Goal: Register for event/course

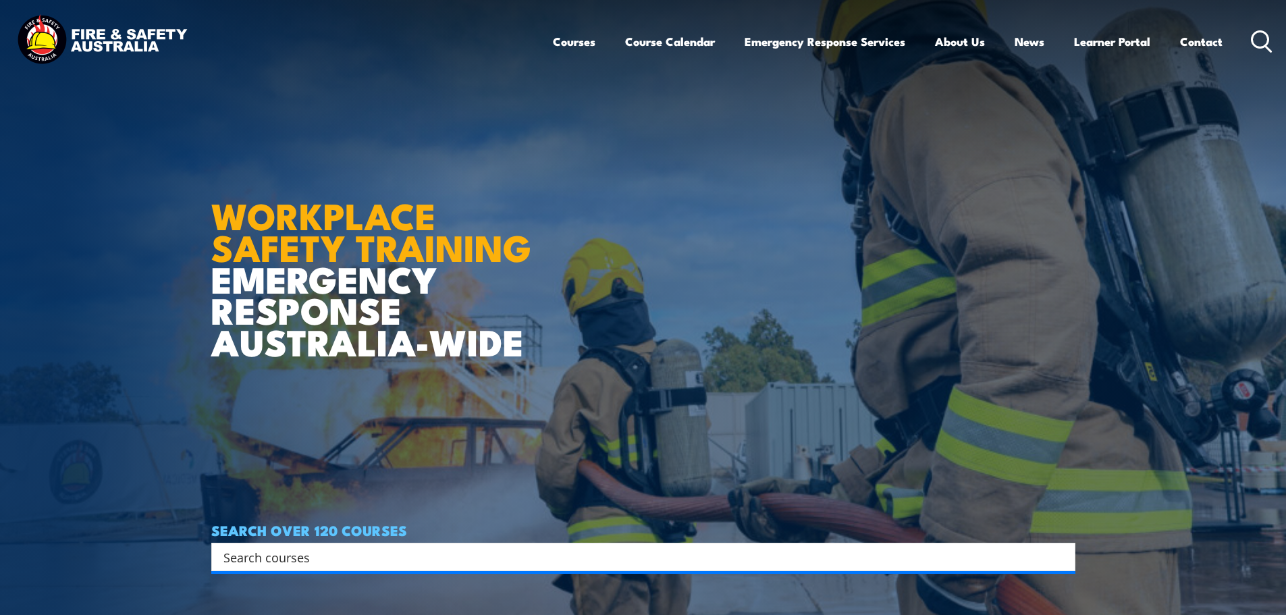
click at [276, 552] on input "Search input" at bounding box center [635, 557] width 822 height 20
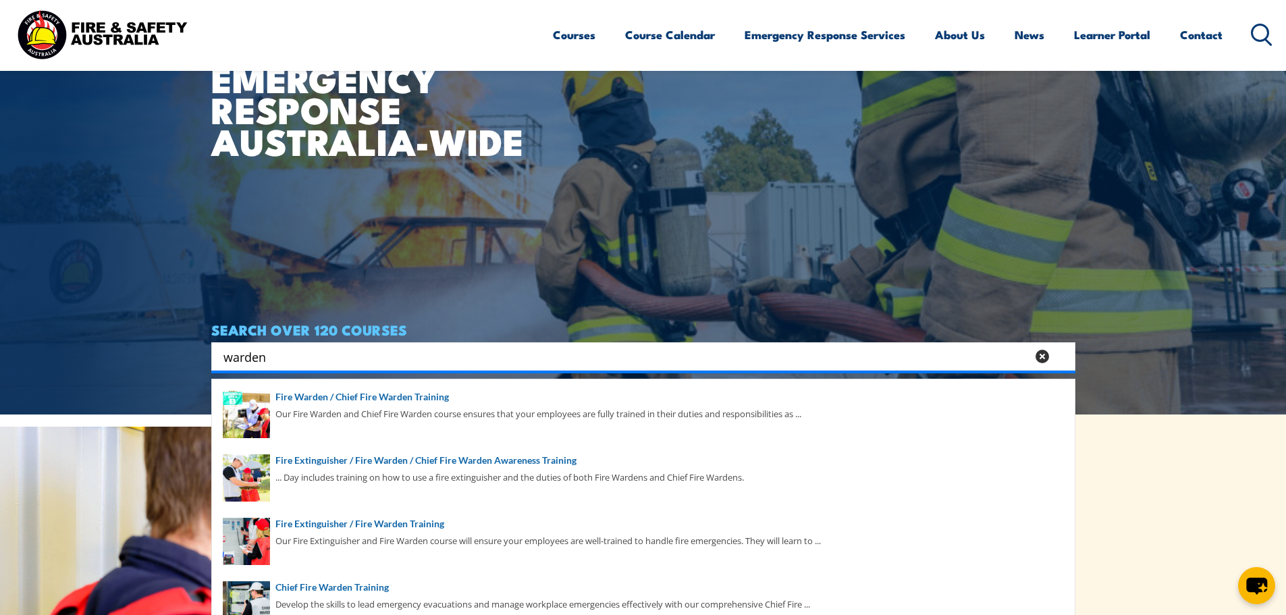
scroll to position [270, 0]
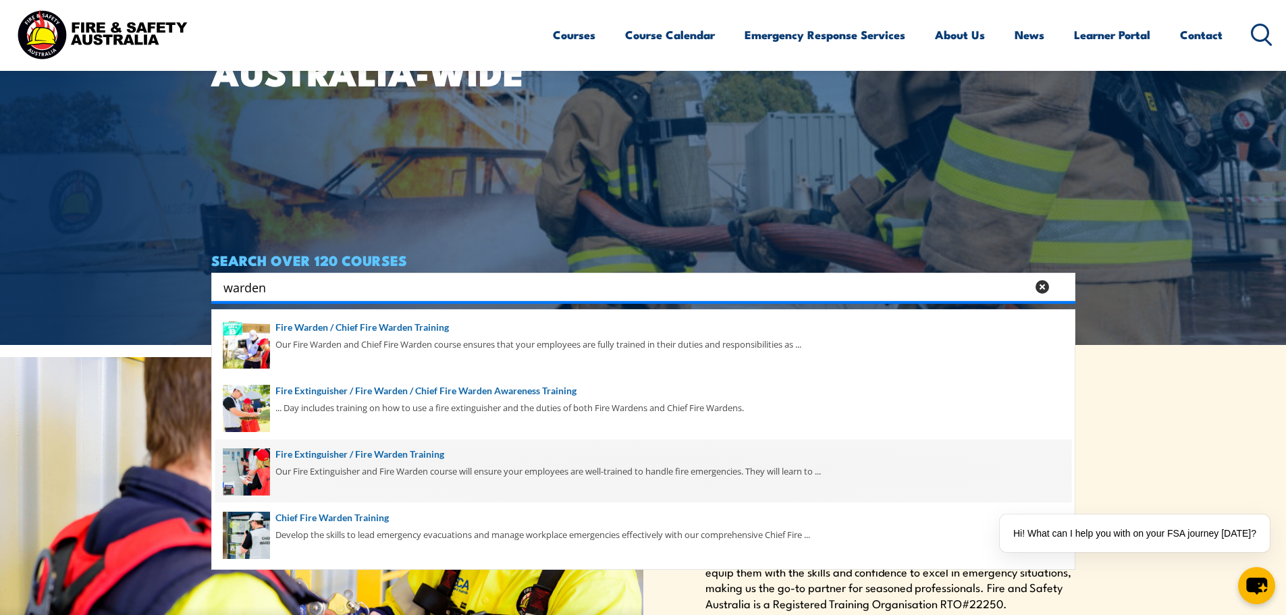
type input "warden"
click at [543, 452] on span at bounding box center [643, 471] width 856 height 63
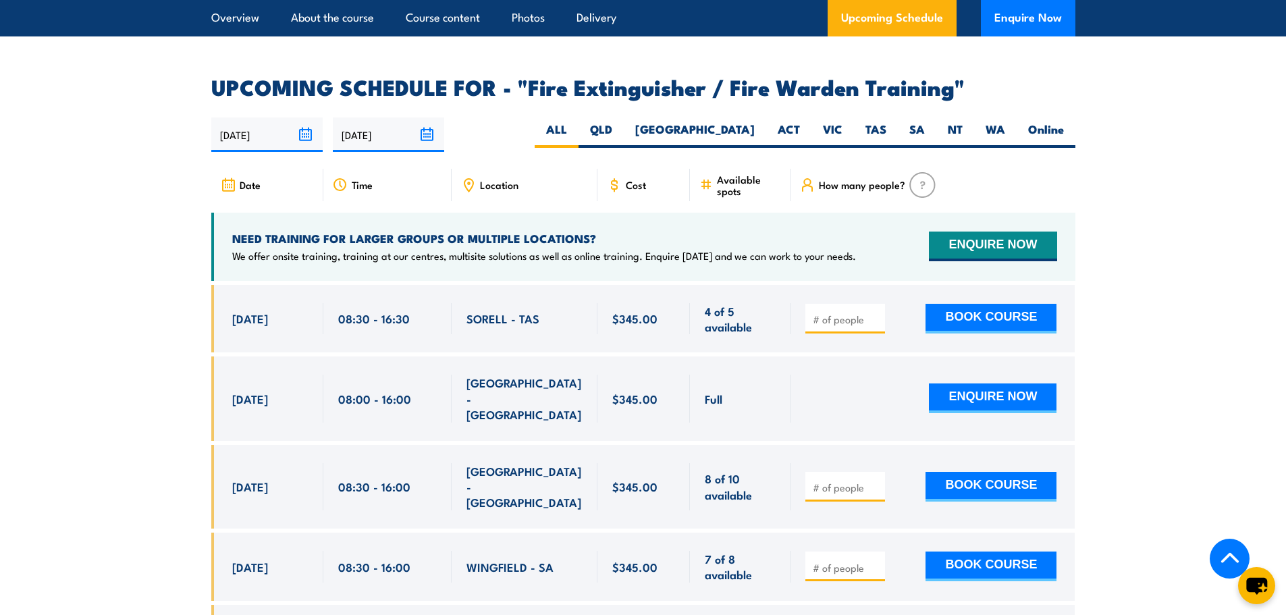
scroll to position [2093, 0]
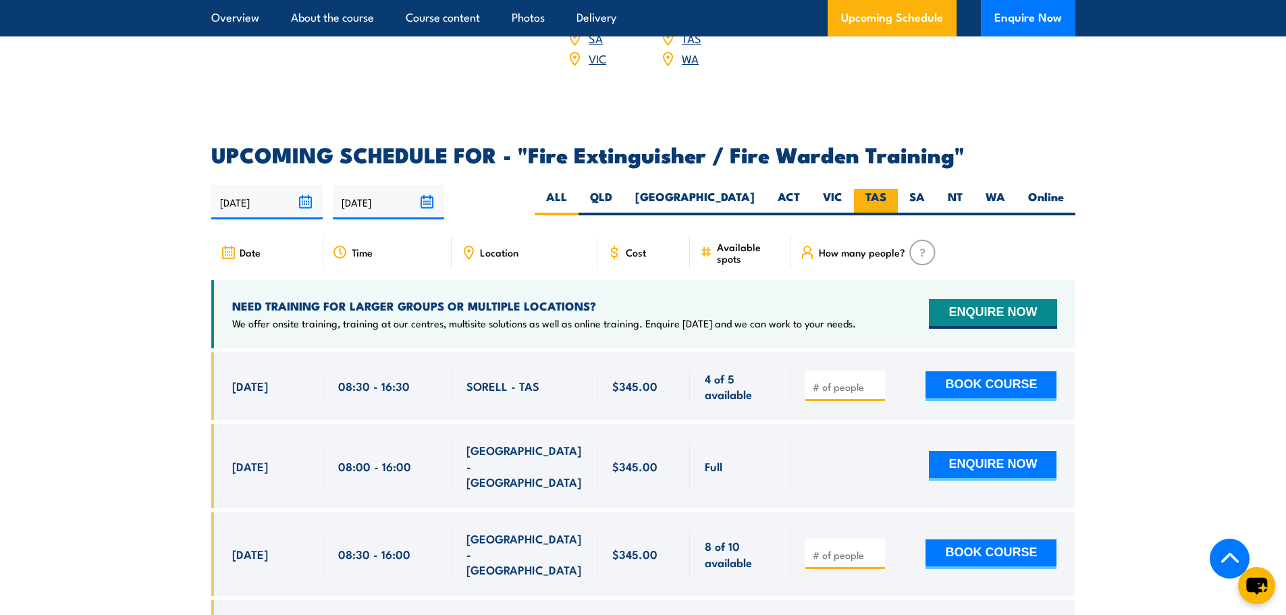
click at [876, 189] on label "TAS" at bounding box center [876, 202] width 44 height 26
click at [887, 189] on input "TAS" at bounding box center [891, 193] width 9 height 9
radio input "true"
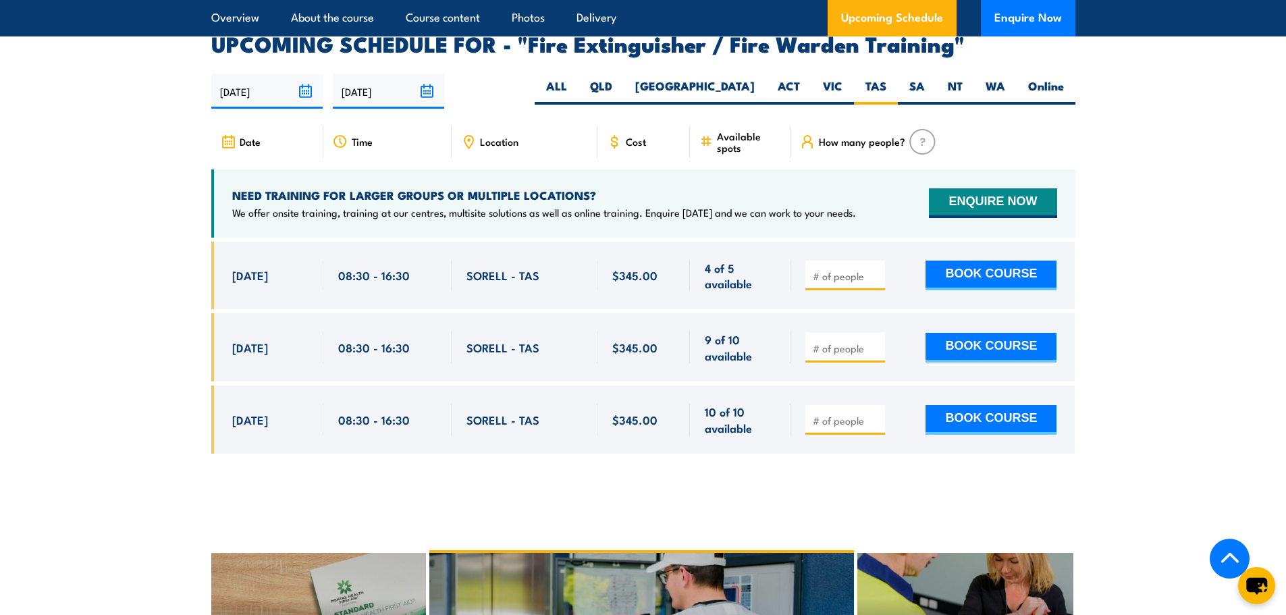
scroll to position [2217, 0]
